Goal: Task Accomplishment & Management: Manage account settings

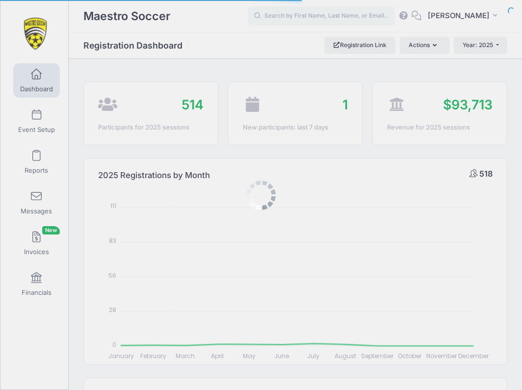
select select
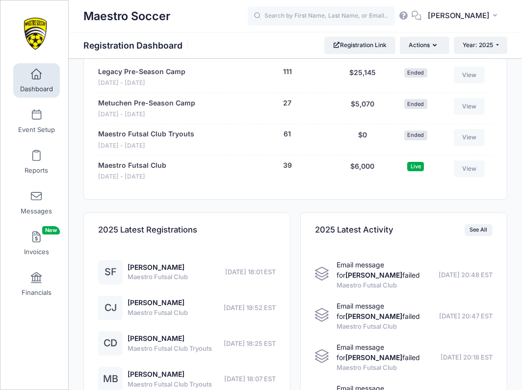
scroll to position [1100, 0]
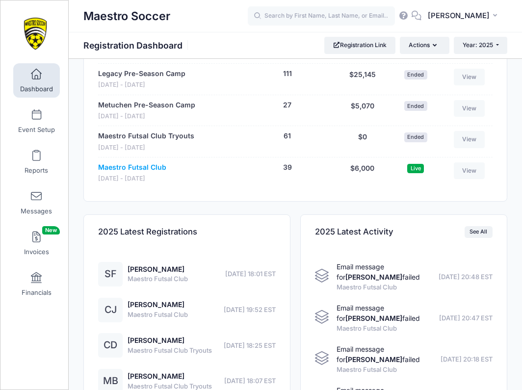
click at [150, 163] on link "Maestro Futsal Club" at bounding box center [132, 167] width 68 height 10
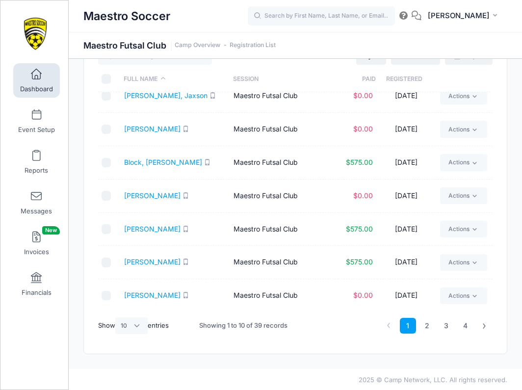
scroll to position [41, 0]
select select "-1"
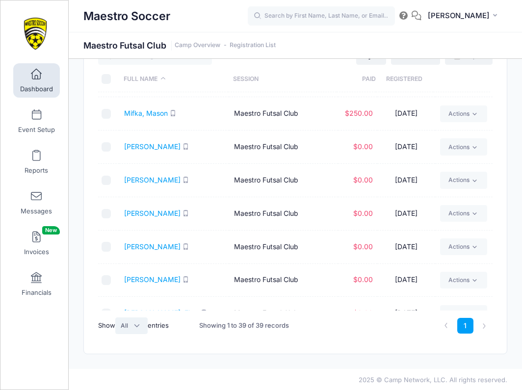
scroll to position [863, 0]
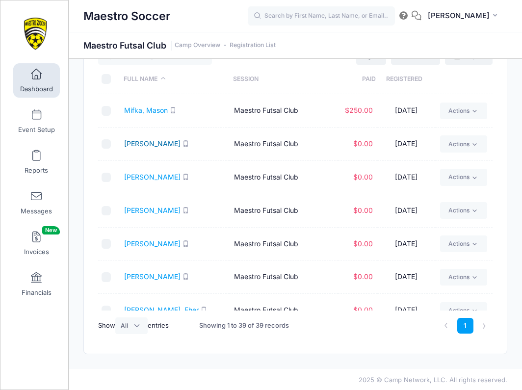
click at [158, 139] on link "Moller, McKenzie" at bounding box center [152, 143] width 56 height 8
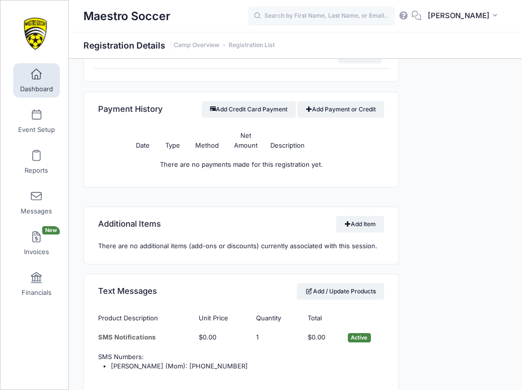
scroll to position [784, 0]
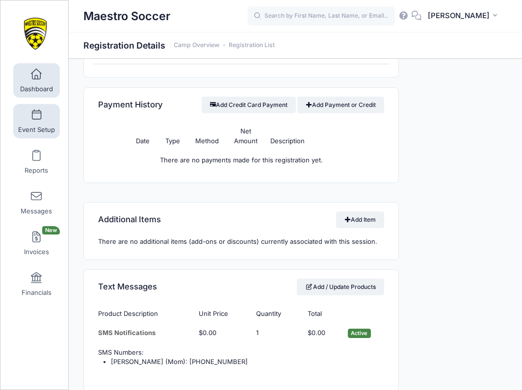
click at [36, 116] on span at bounding box center [36, 115] width 0 height 11
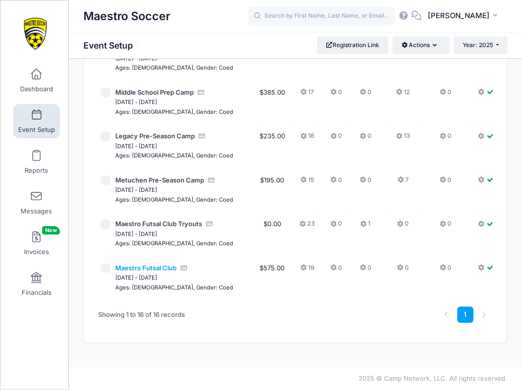
scroll to position [632, 0]
click at [157, 265] on span "Maestro Futsal Club" at bounding box center [145, 268] width 61 height 8
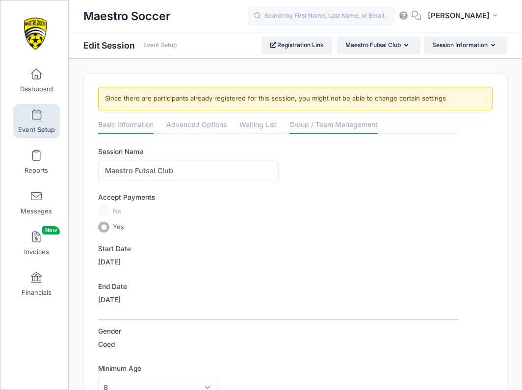
click at [320, 123] on link "Group / Team Management" at bounding box center [333, 126] width 88 height 18
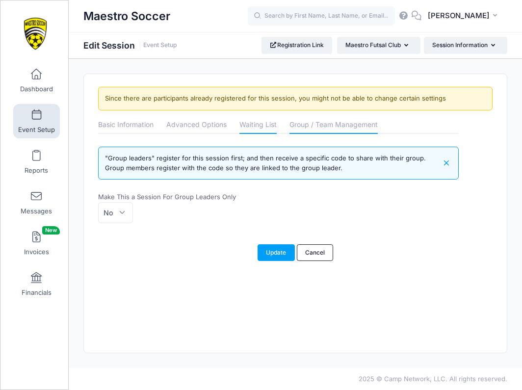
click at [268, 124] on link "Waiting List" at bounding box center [257, 126] width 37 height 18
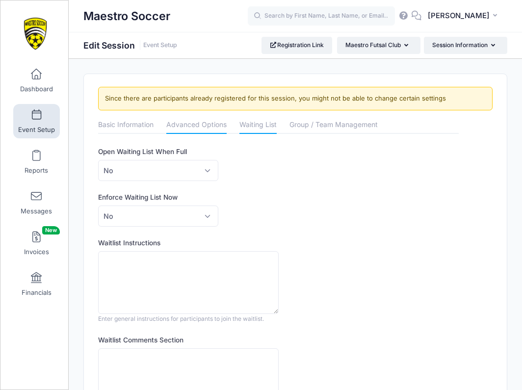
click at [213, 124] on link "Advanced Options" at bounding box center [196, 126] width 60 height 18
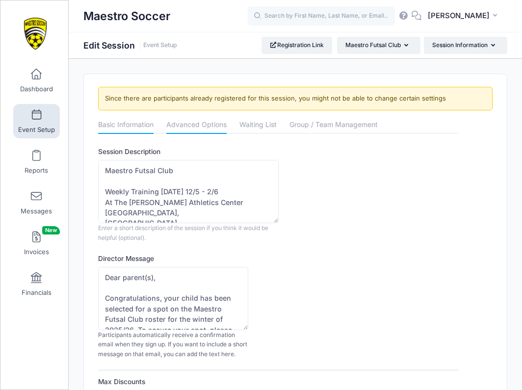
click at [150, 123] on link "Basic Information" at bounding box center [125, 126] width 55 height 18
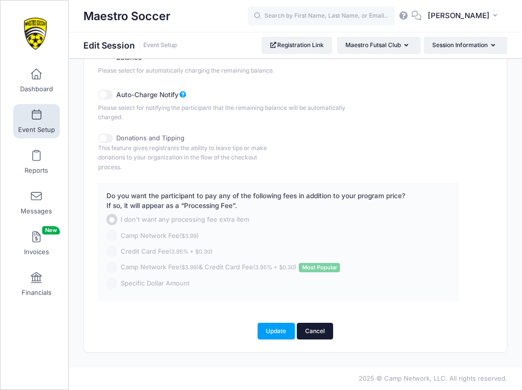
scroll to position [688, 0]
click at [318, 329] on link "Cancel" at bounding box center [315, 331] width 37 height 17
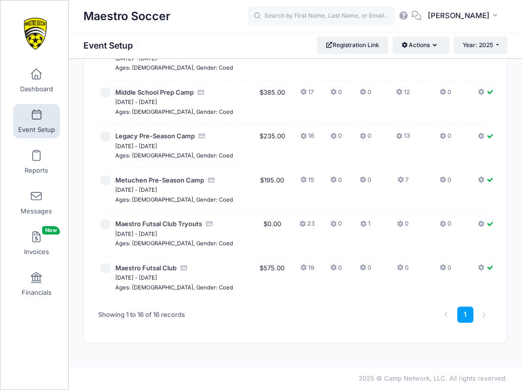
scroll to position [632, 0]
click at [30, 85] on span "Dashboard" at bounding box center [36, 89] width 33 height 8
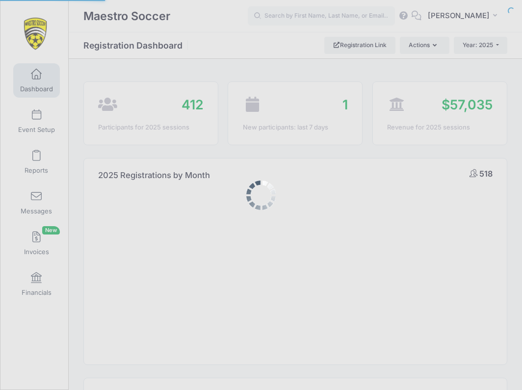
select select
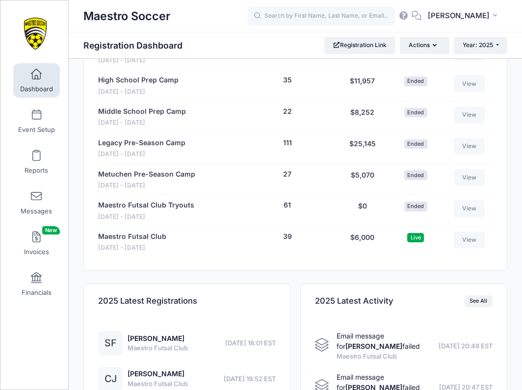
scroll to position [1009, 0]
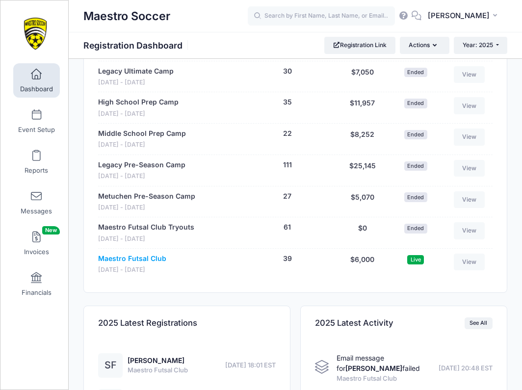
click at [151, 255] on link "Maestro Futsal Club" at bounding box center [132, 259] width 68 height 10
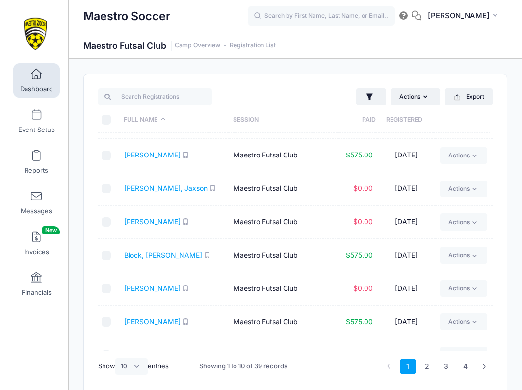
scroll to position [67, 0]
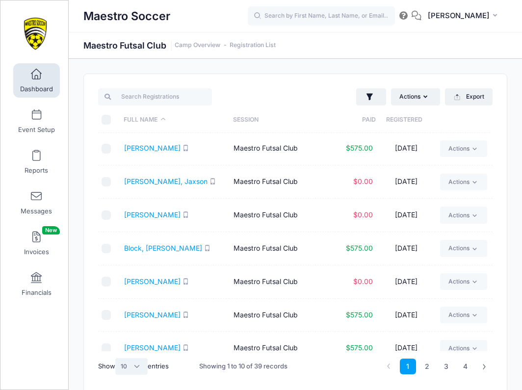
select select "-1"
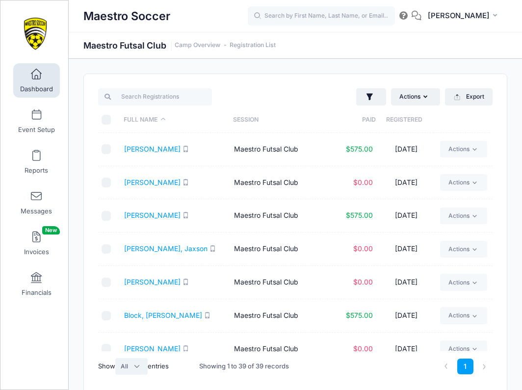
scroll to position [0, 0]
